Goal: Navigation & Orientation: Find specific page/section

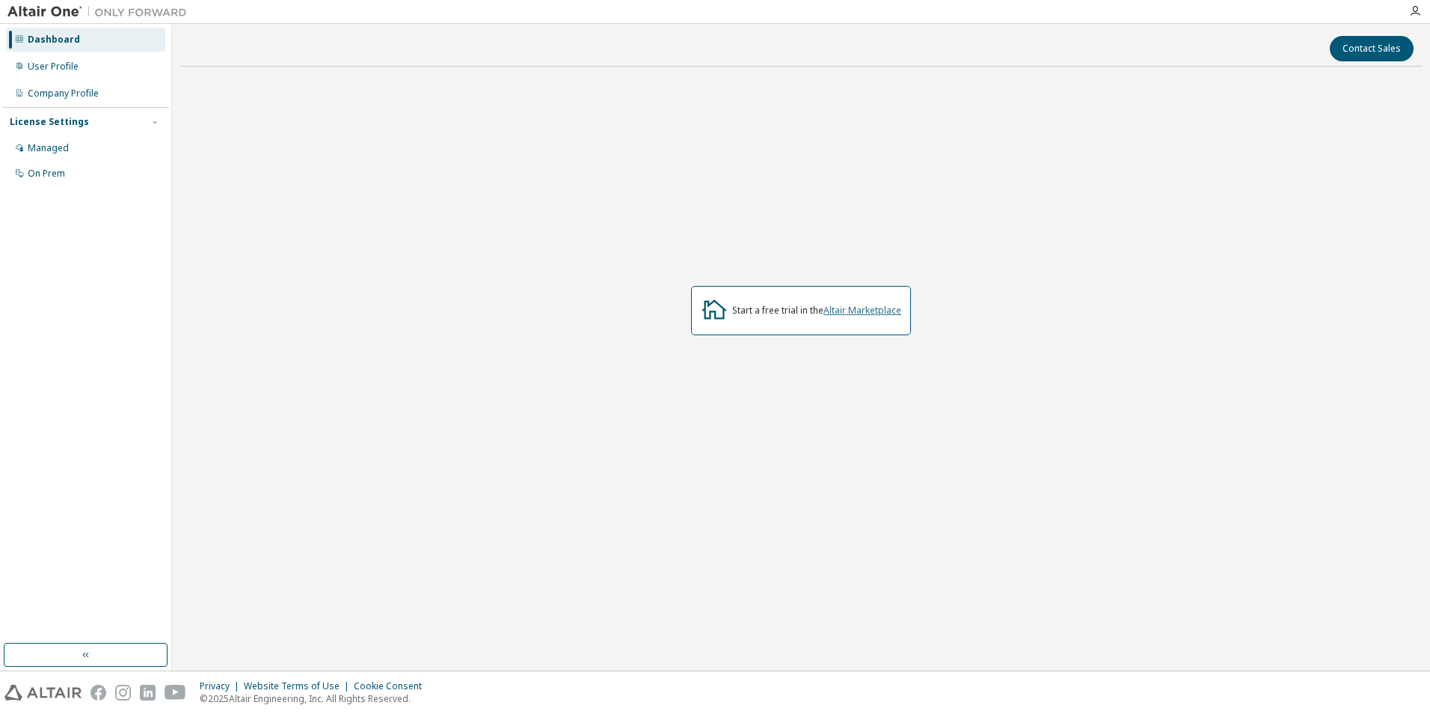
click at [850, 304] on link "Altair Marketplace" at bounding box center [863, 310] width 78 height 13
